Goal: Transaction & Acquisition: Purchase product/service

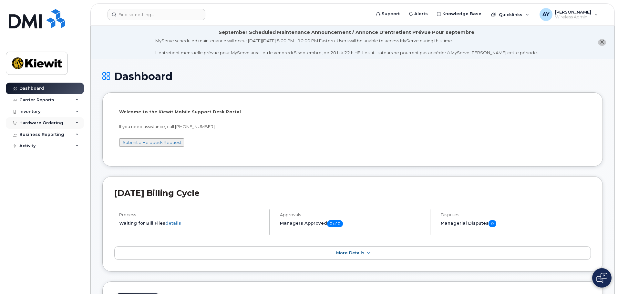
click at [50, 122] on div "Hardware Ordering" at bounding box center [41, 122] width 44 height 5
click at [31, 147] on div "Orders" at bounding box center [30, 147] width 16 height 6
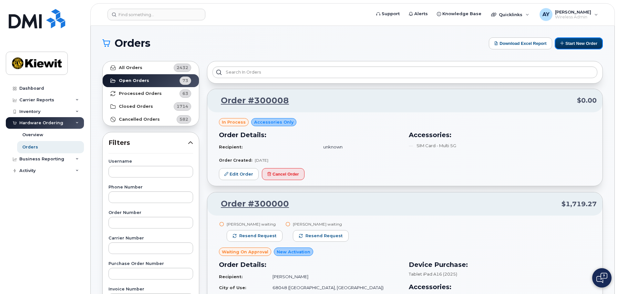
drag, startPoint x: 564, startPoint y: 42, endPoint x: 558, endPoint y: 55, distance: 13.6
click at [564, 42] on button "Start New Order" at bounding box center [578, 43] width 48 height 12
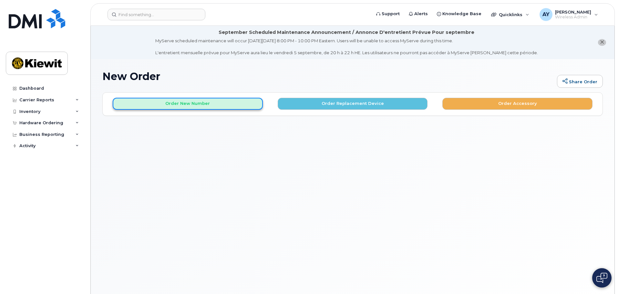
click at [194, 107] on button "Order New Number" at bounding box center [188, 104] width 150 height 12
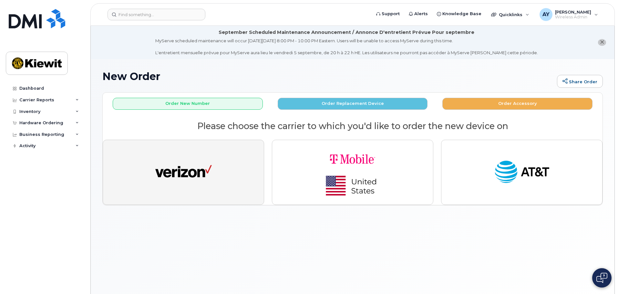
click at [187, 165] on img "button" at bounding box center [183, 172] width 56 height 29
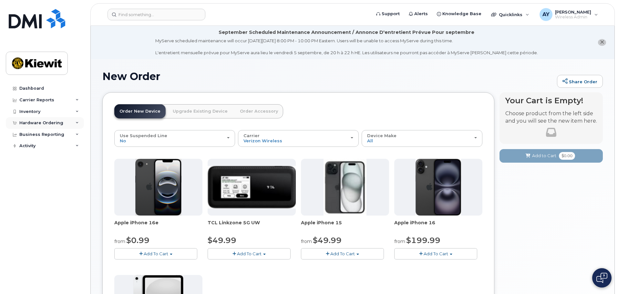
click at [37, 120] on div "Hardware Ordering" at bounding box center [45, 123] width 78 height 12
click at [35, 147] on div "Orders" at bounding box center [30, 147] width 16 height 6
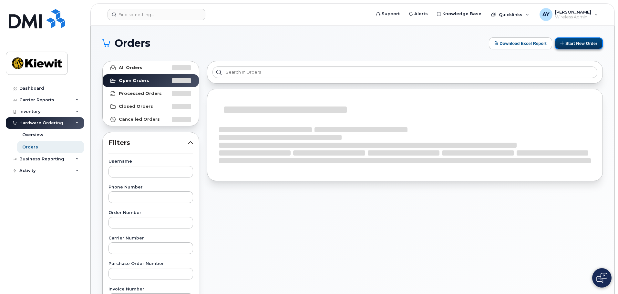
click at [566, 43] on button "Start New Order" at bounding box center [578, 43] width 48 height 12
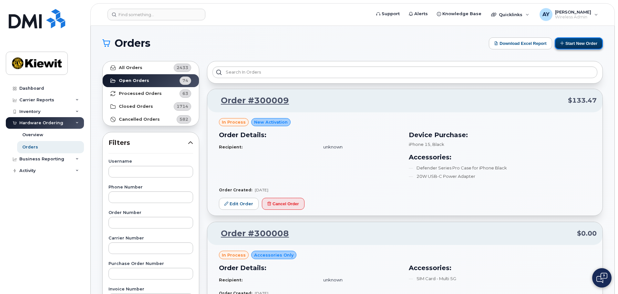
click at [583, 45] on button "Start New Order" at bounding box center [578, 43] width 48 height 12
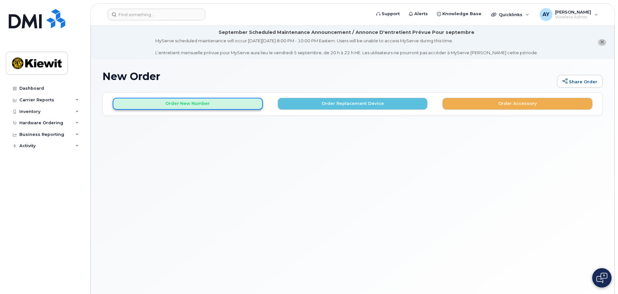
click at [240, 107] on button "Order New Number" at bounding box center [188, 104] width 150 height 12
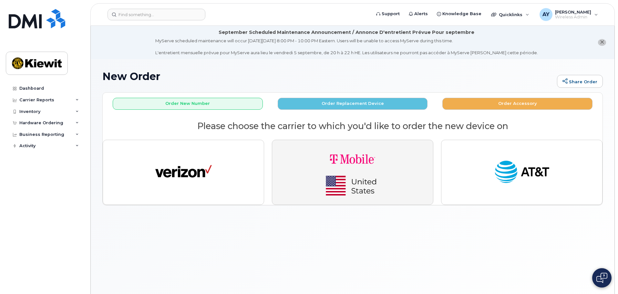
click at [357, 180] on img "button" at bounding box center [352, 172] width 90 height 54
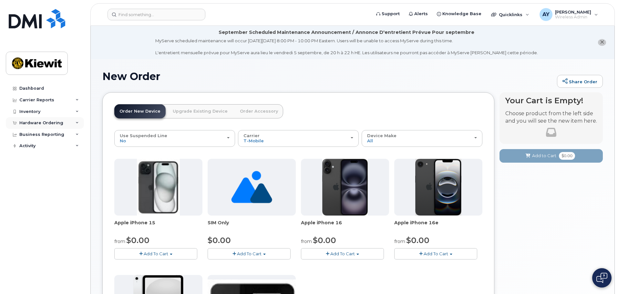
click at [32, 120] on div "Hardware Ordering" at bounding box center [45, 123] width 78 height 12
click at [32, 147] on div "Orders" at bounding box center [30, 147] width 16 height 6
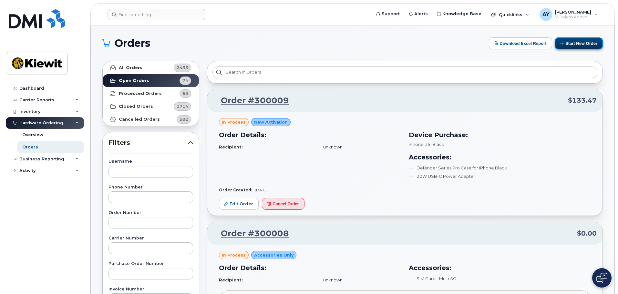
click at [579, 44] on button "Start New Order" at bounding box center [578, 43] width 48 height 12
click at [578, 46] on button "Start New Order" at bounding box center [578, 43] width 48 height 12
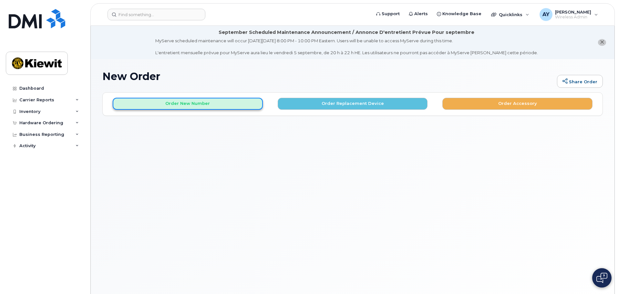
click at [206, 104] on button "Order New Number" at bounding box center [188, 104] width 150 height 12
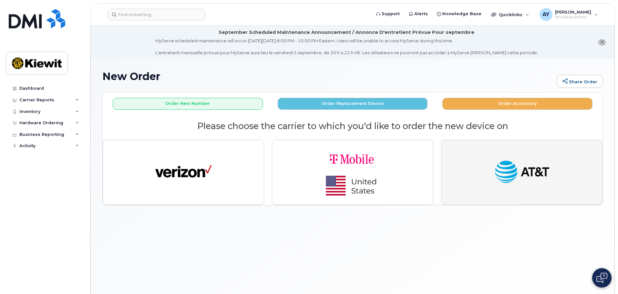
click at [507, 160] on img "button" at bounding box center [521, 172] width 56 height 29
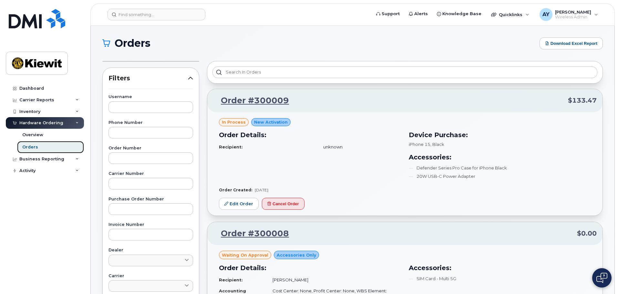
click at [34, 150] on link "Orders" at bounding box center [50, 147] width 67 height 12
click at [30, 134] on div "Overview" at bounding box center [32, 135] width 21 height 6
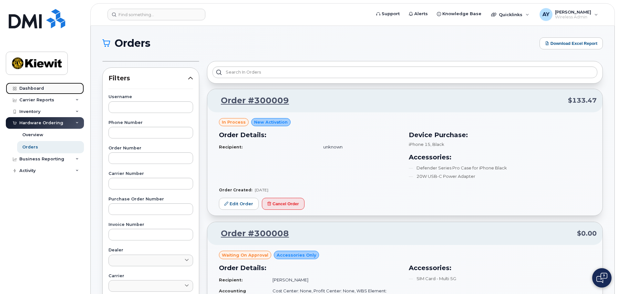
click at [30, 89] on div "Dashboard" at bounding box center [31, 88] width 25 height 5
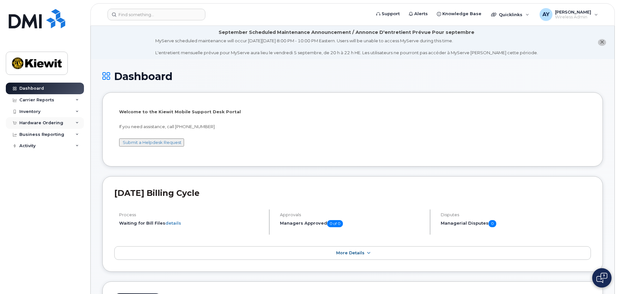
click at [41, 121] on div "Hardware Ordering" at bounding box center [41, 122] width 44 height 5
click at [33, 145] on div "Orders" at bounding box center [30, 147] width 16 height 6
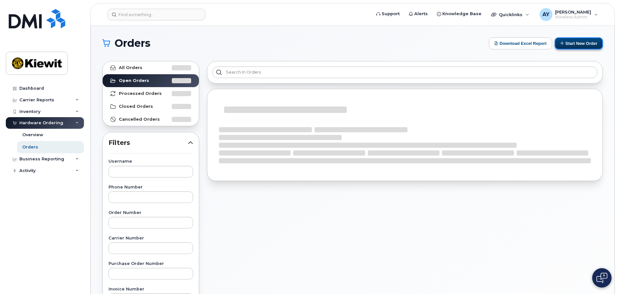
click at [588, 46] on button "Start New Order" at bounding box center [578, 43] width 48 height 12
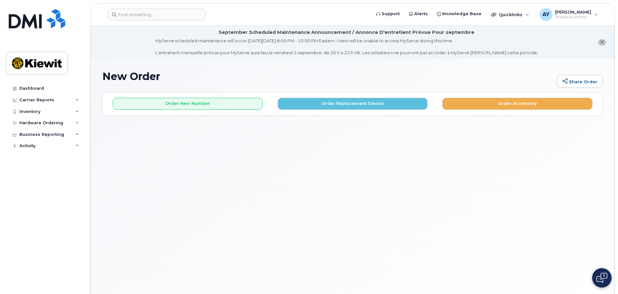
click at [148, 97] on div "Order New Number Order Replacement Device Order Accessory" at bounding box center [352, 101] width 499 height 17
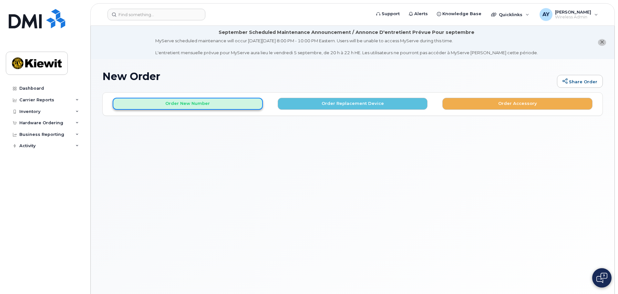
click at [148, 101] on button "Order New Number" at bounding box center [188, 104] width 150 height 12
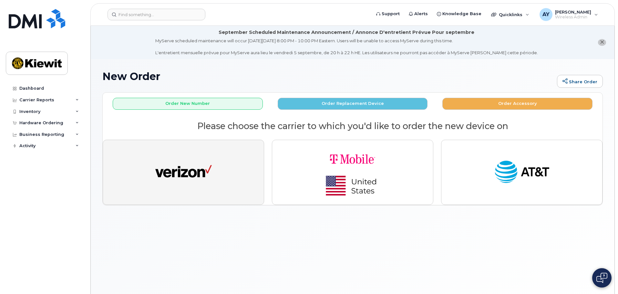
click at [173, 156] on button "button" at bounding box center [183, 172] width 161 height 65
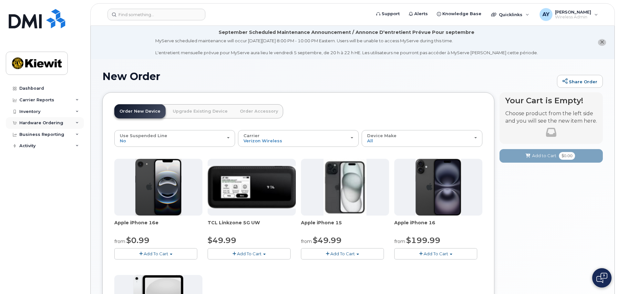
click at [47, 118] on div "Hardware Ordering" at bounding box center [45, 123] width 78 height 12
click at [34, 149] on div "Orders" at bounding box center [30, 147] width 16 height 6
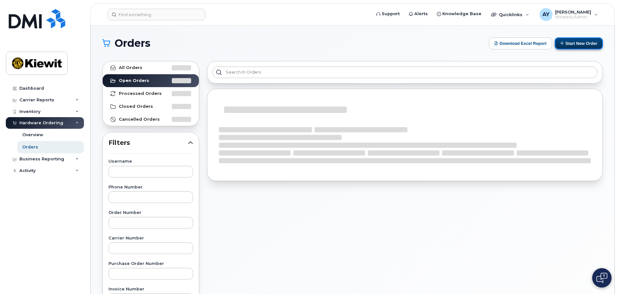
click at [584, 47] on button "Start New Order" at bounding box center [578, 43] width 48 height 12
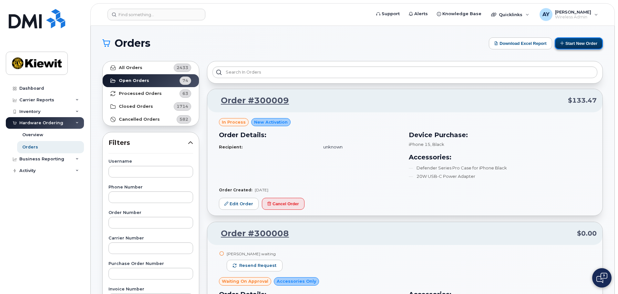
click at [566, 49] on button "Start New Order" at bounding box center [578, 43] width 48 height 12
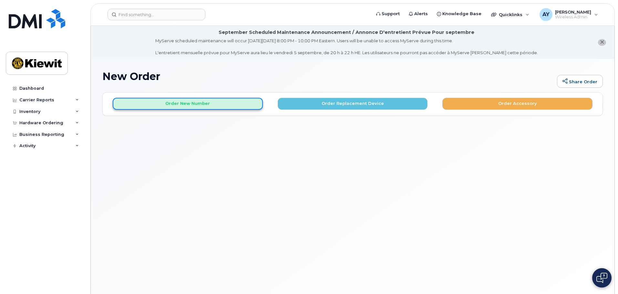
click at [226, 105] on button "Order New Number" at bounding box center [188, 104] width 150 height 12
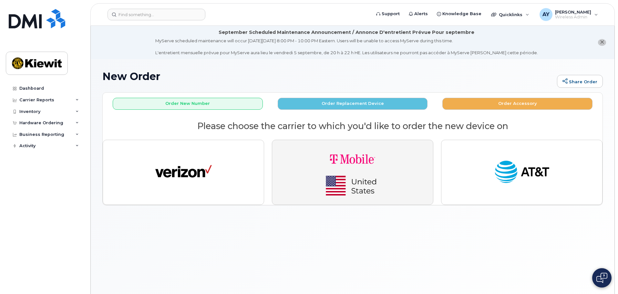
click at [360, 167] on img "button" at bounding box center [352, 172] width 90 height 54
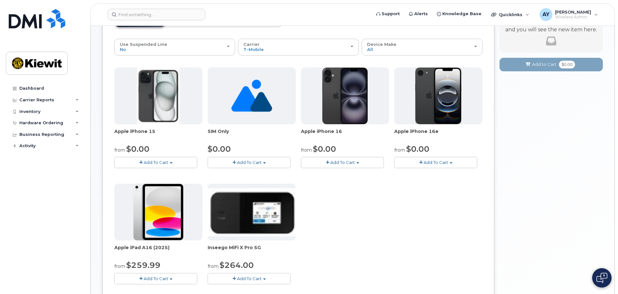
scroll to position [97, 0]
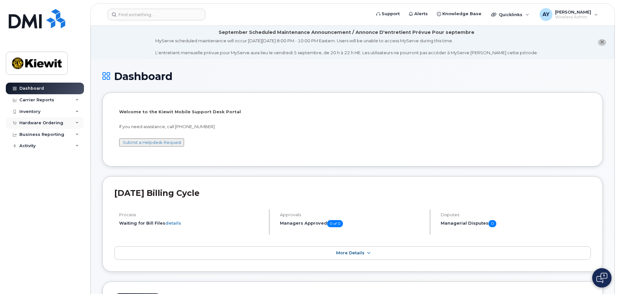
click at [48, 124] on div "Hardware Ordering" at bounding box center [41, 122] width 44 height 5
click at [34, 146] on div "Orders" at bounding box center [30, 147] width 16 height 6
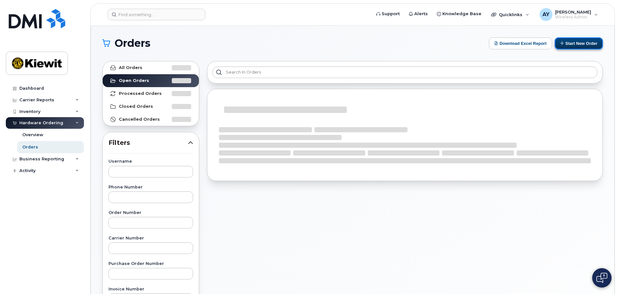
click at [589, 39] on button "Start New Order" at bounding box center [578, 43] width 48 height 12
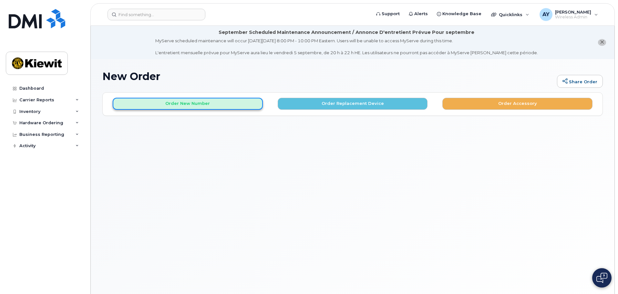
click at [179, 108] on button "Order New Number" at bounding box center [188, 104] width 150 height 12
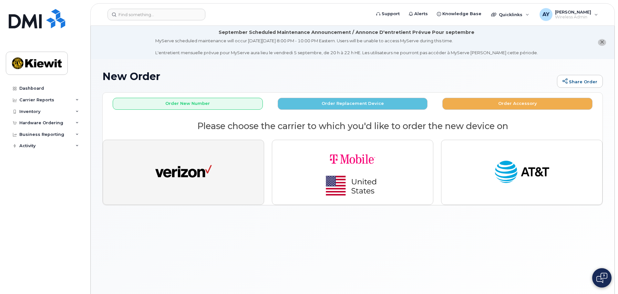
click at [176, 168] on img "button" at bounding box center [183, 172] width 56 height 29
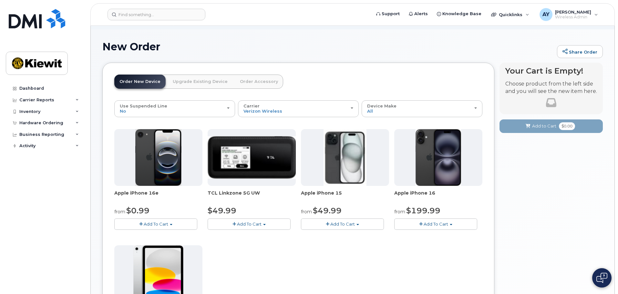
scroll to position [129, 0]
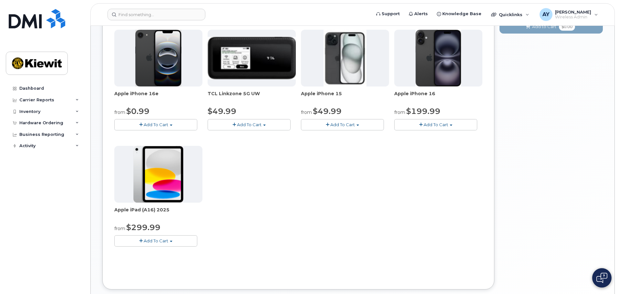
click at [164, 184] on img at bounding box center [158, 174] width 50 height 57
click at [151, 209] on span "Apple iPad (A16) 2025" at bounding box center [158, 212] width 88 height 13
click at [161, 177] on img at bounding box center [158, 174] width 50 height 57
click at [176, 191] on img at bounding box center [158, 174] width 50 height 57
click at [171, 241] on span "button" at bounding box center [171, 241] width 3 height 1
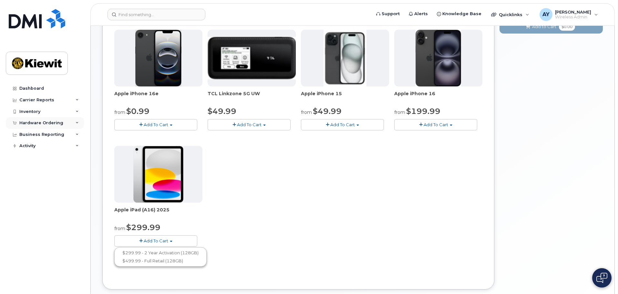
click at [57, 121] on div "Hardware Ordering" at bounding box center [41, 122] width 44 height 5
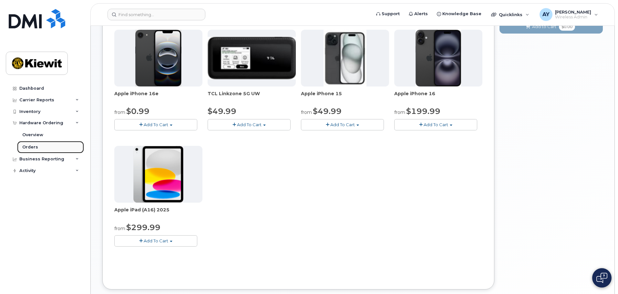
click at [33, 147] on div "Orders" at bounding box center [30, 147] width 16 height 6
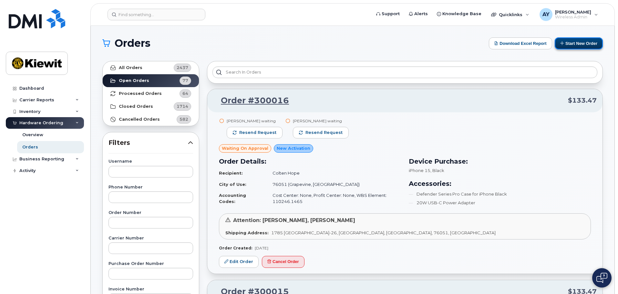
click at [566, 42] on button "Start New Order" at bounding box center [578, 43] width 48 height 12
click at [569, 41] on button "Start New Order" at bounding box center [578, 43] width 48 height 12
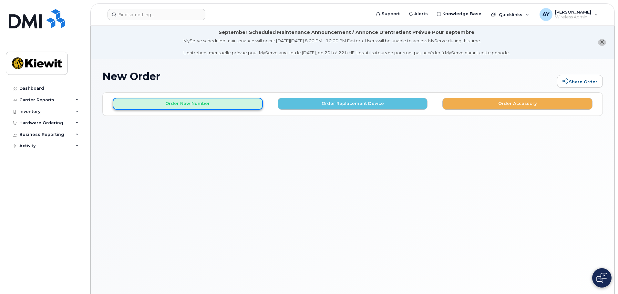
click at [228, 105] on button "Order New Number" at bounding box center [188, 104] width 150 height 12
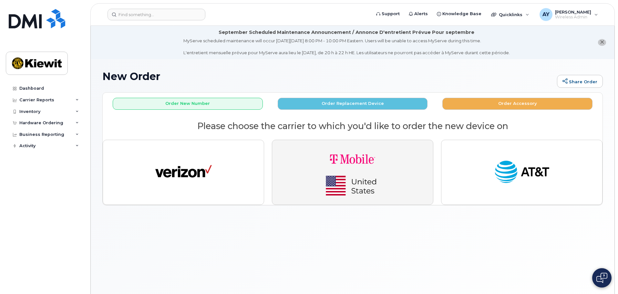
click at [357, 171] on img "button" at bounding box center [352, 172] width 90 height 54
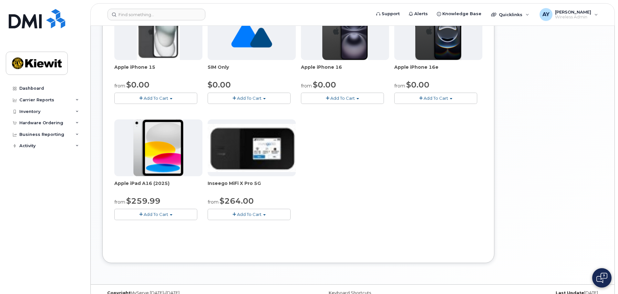
scroll to position [161, 0]
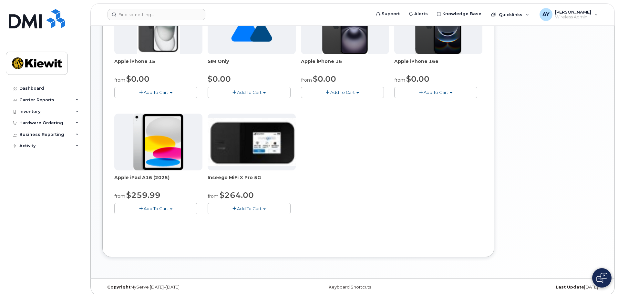
click at [188, 209] on button "Add To Cart" at bounding box center [155, 208] width 83 height 11
click at [374, 216] on div "Apple iPhone 15 from $0.00 Add To Cart $0.00 - 2 year Activation (128GB) $729.9…" at bounding box center [298, 110] width 368 height 227
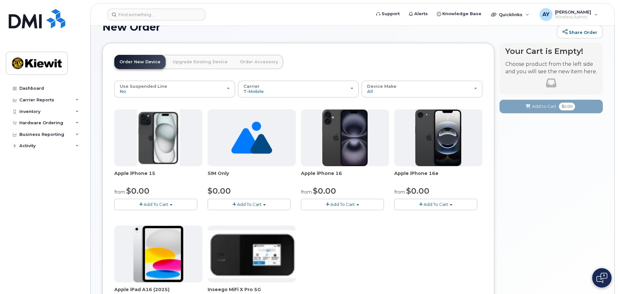
scroll to position [0, 0]
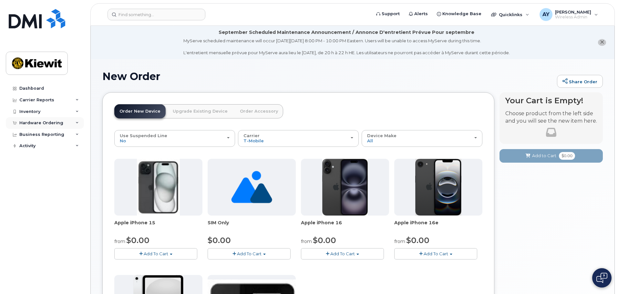
click at [38, 120] on div "Hardware Ordering" at bounding box center [41, 122] width 44 height 5
click at [40, 147] on link "Orders" at bounding box center [50, 147] width 67 height 12
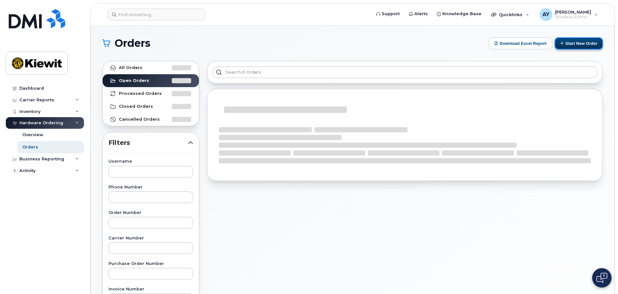
click at [590, 42] on button "Start New Order" at bounding box center [578, 43] width 48 height 12
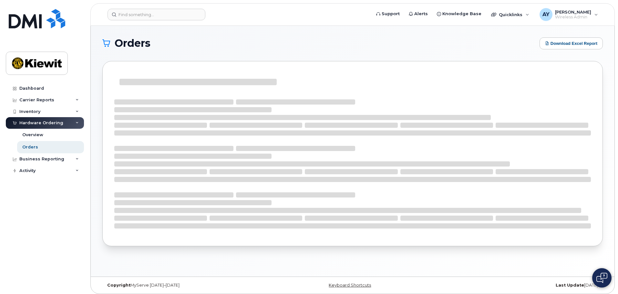
click at [578, 46] on button "Download Excel Report" at bounding box center [570, 43] width 63 height 12
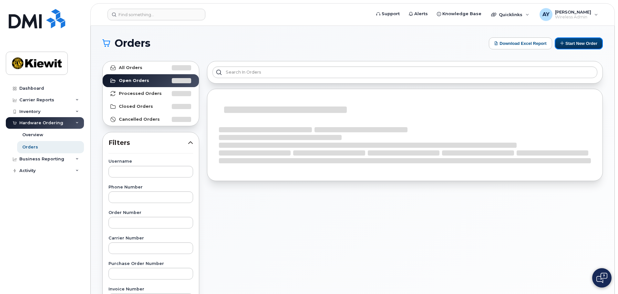
click at [578, 46] on button "Start New Order" at bounding box center [578, 43] width 48 height 12
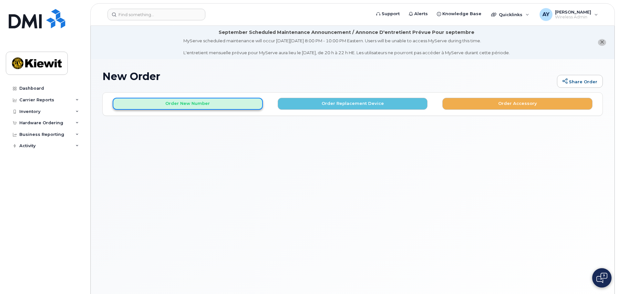
click at [231, 103] on button "Order New Number" at bounding box center [188, 104] width 150 height 12
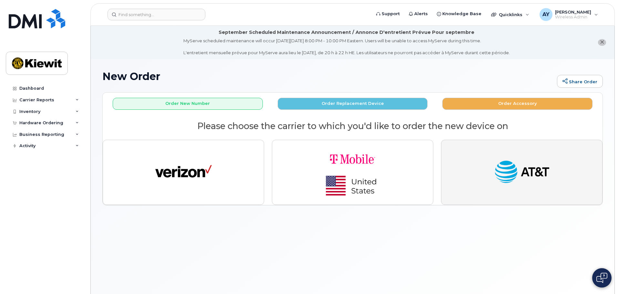
click at [495, 179] on img "button" at bounding box center [521, 172] width 56 height 29
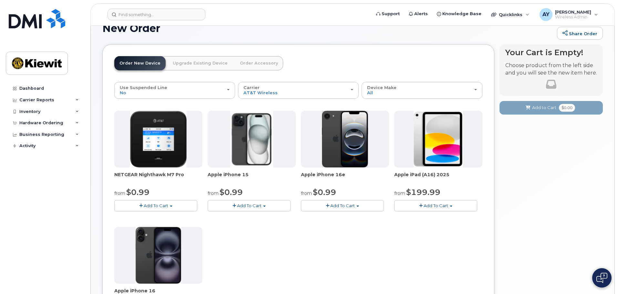
scroll to position [129, 0]
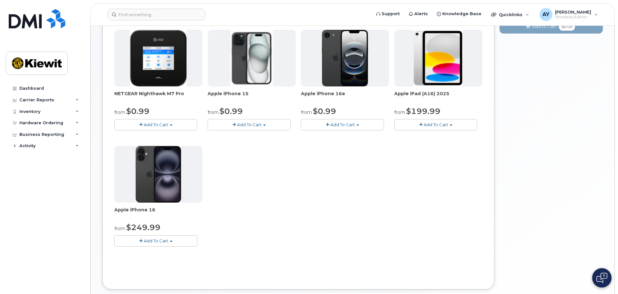
click at [452, 125] on button "Add To Cart" at bounding box center [435, 124] width 83 height 11
click at [373, 222] on div "NETGEAR Nighthawk M7 Pro from $0.99 Add To Cart $0.99 - 2 Year Activation $449.…" at bounding box center [298, 143] width 368 height 227
click at [177, 240] on button "Add To Cart" at bounding box center [155, 240] width 83 height 11
click at [291, 219] on div "NETGEAR Nighthawk M7 Pro from $0.99 Add To Cart $0.99 - 2 Year Activation $449.…" at bounding box center [298, 143] width 368 height 227
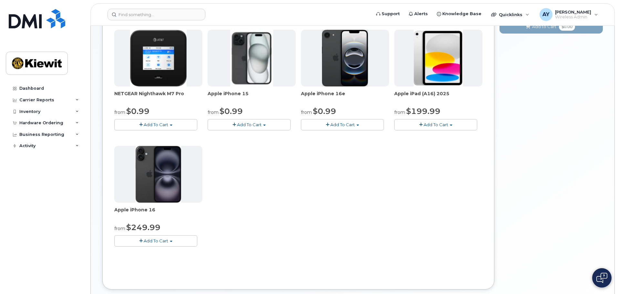
click at [453, 123] on button "Add To Cart" at bounding box center [435, 124] width 83 height 11
